Goal: Navigation & Orientation: Go to known website

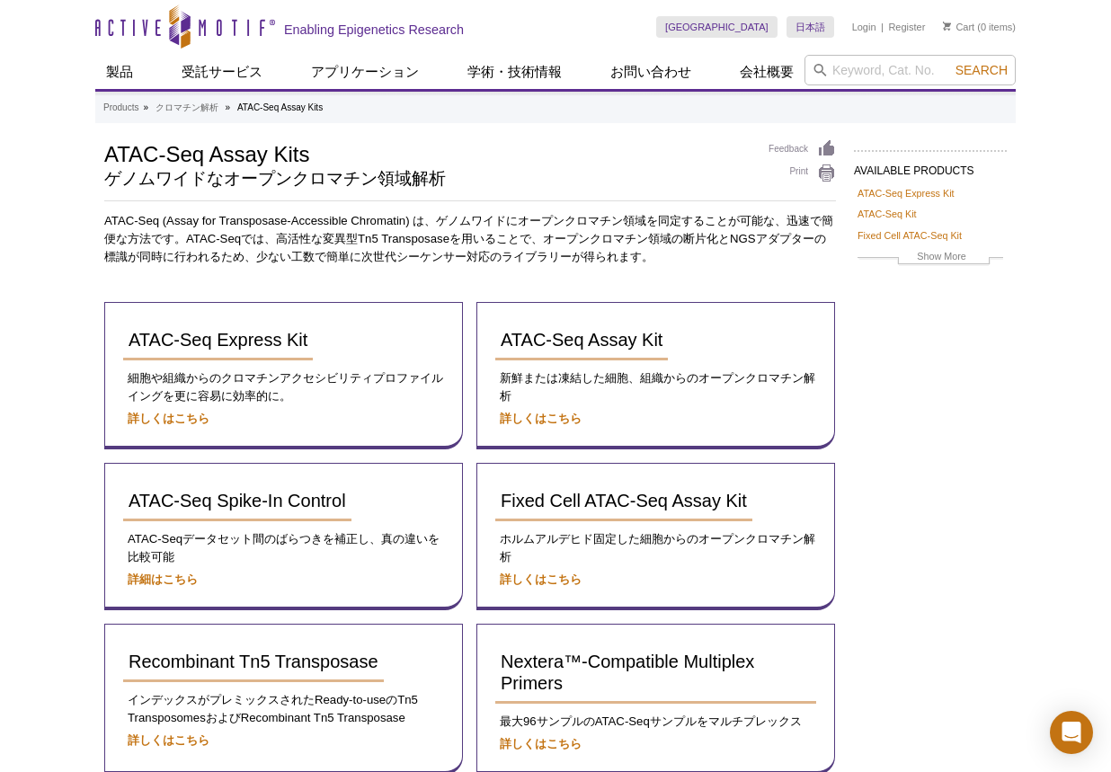
click at [1064, 262] on div "Active Motif Logo Enabling Epigenetics Research 0 Search Skip to content Active…" at bounding box center [555, 504] width 1111 height 1008
click at [1082, 120] on div "Active Motif Logo Enabling Epigenetics Research 0 Search Skip to content Active…" at bounding box center [555, 504] width 1111 height 1008
click at [656, 13] on div "Skip to content Active Motif Logo Enabling Epigenetics Research" at bounding box center [375, 26] width 561 height 53
click at [656, 22] on div "Skip to content Active Motif Logo Enabling Epigenetics Research" at bounding box center [375, 26] width 561 height 53
drag, startPoint x: 62, startPoint y: 497, endPoint x: 155, endPoint y: 392, distance: 140.1
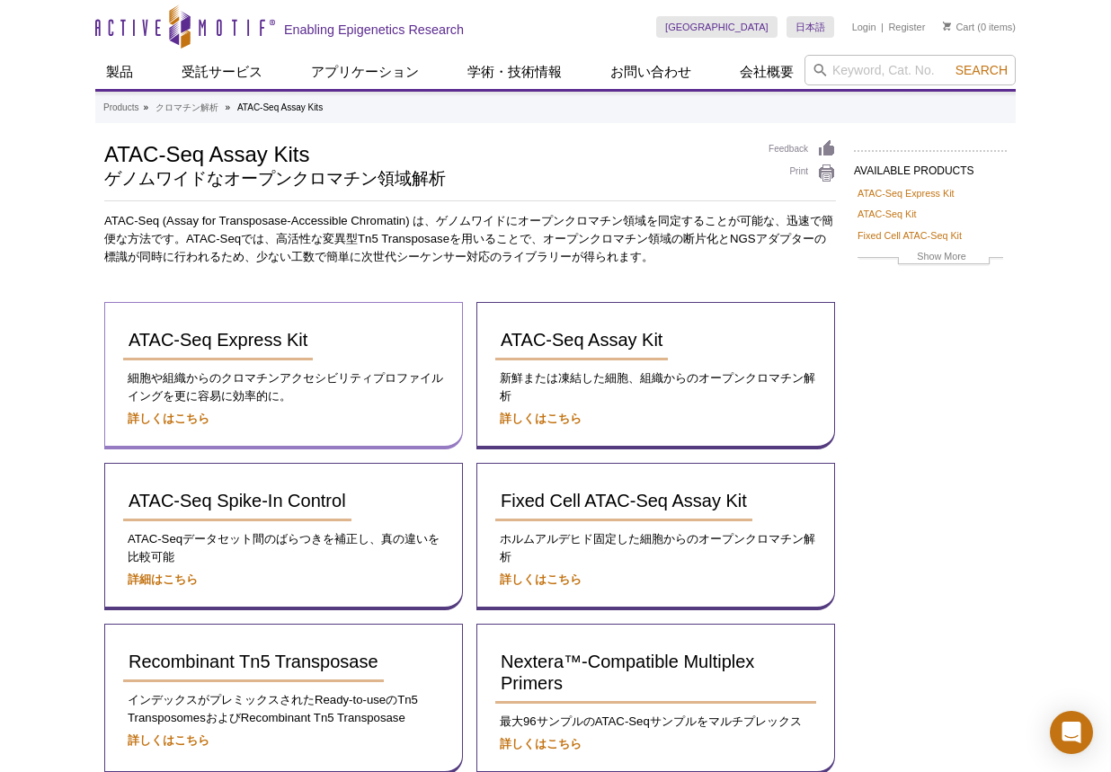
click at [62, 497] on div "Active Motif Logo Enabling Epigenetics Research 0 Search Skip to content Active…" at bounding box center [555, 504] width 1111 height 1008
